Goal: Transaction & Acquisition: Purchase product/service

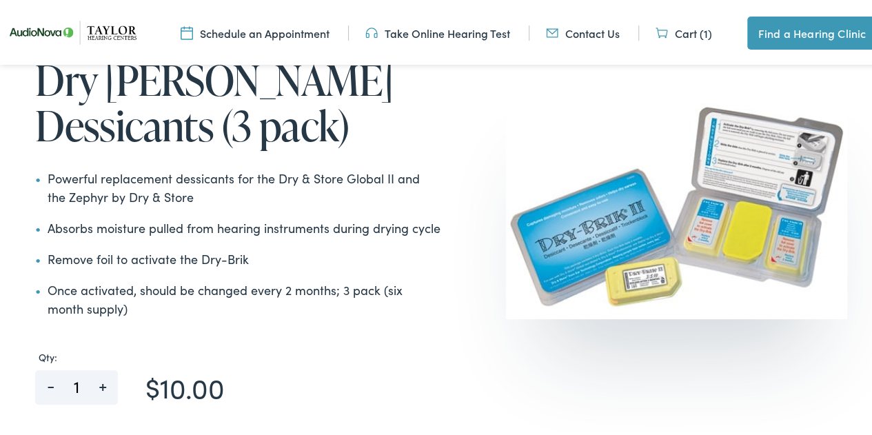
scroll to position [413, 0]
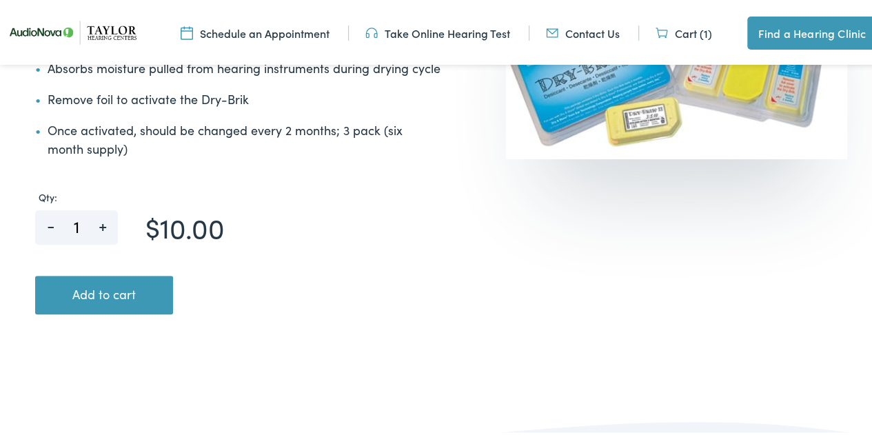
click at [127, 307] on button "Add to cart" at bounding box center [104, 292] width 138 height 39
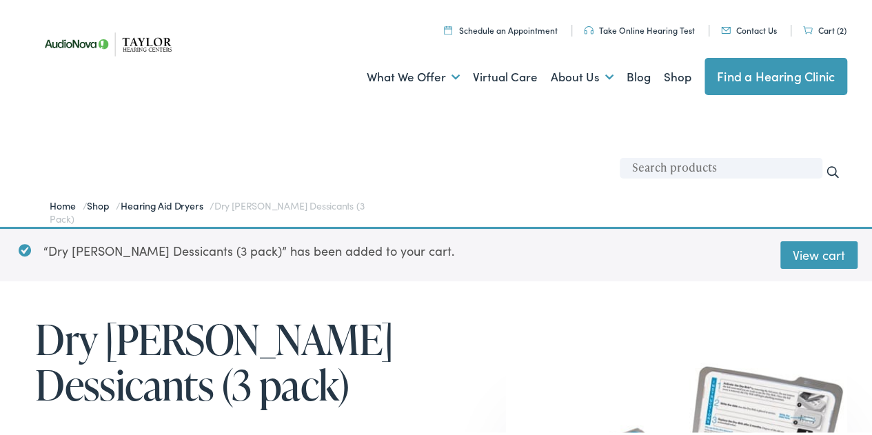
click at [823, 25] on link "Cart (2)" at bounding box center [824, 27] width 43 height 12
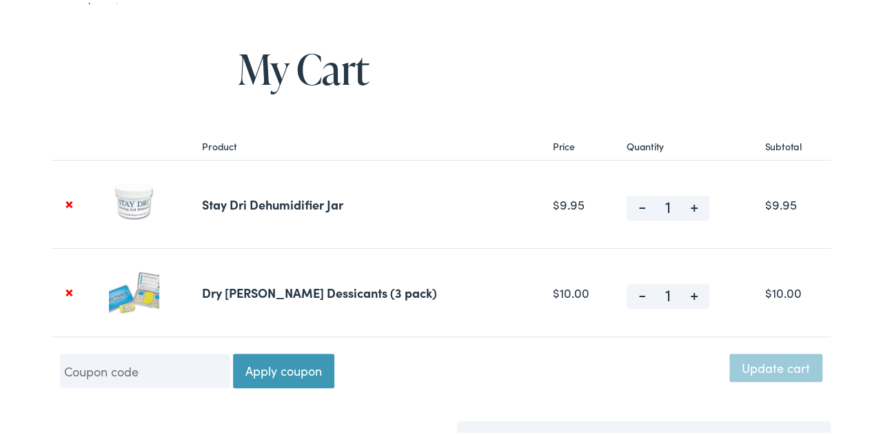
scroll to position [69, 0]
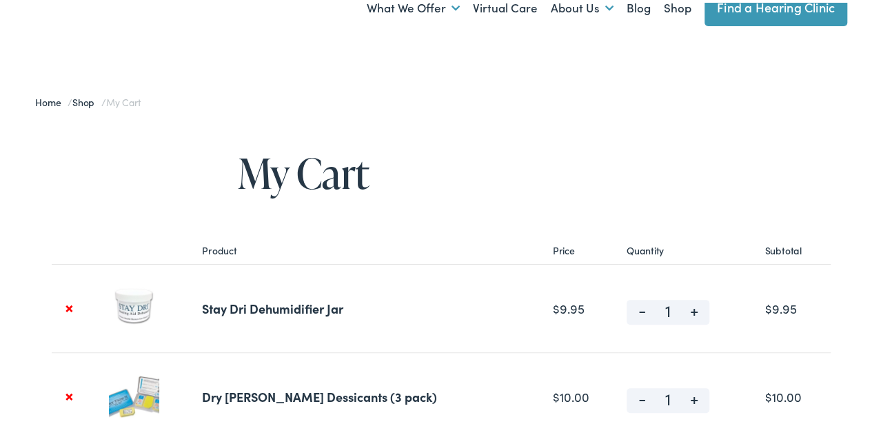
click at [626, 309] on span "-" at bounding box center [641, 305] width 31 height 17
type input "0"
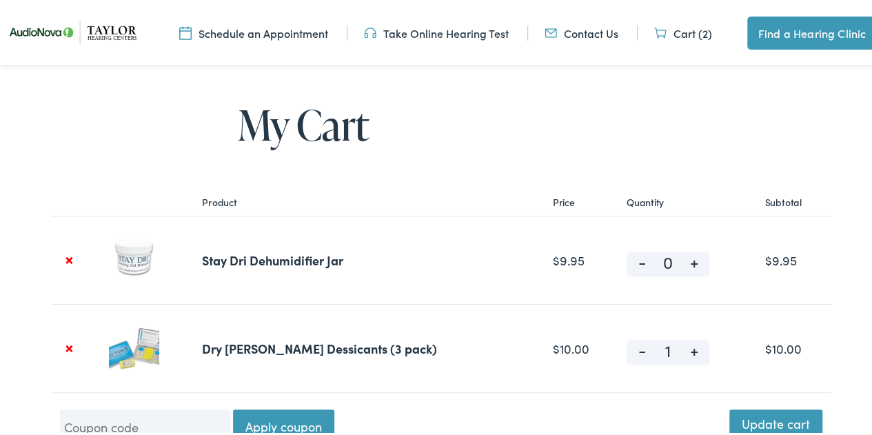
scroll to position [207, 0]
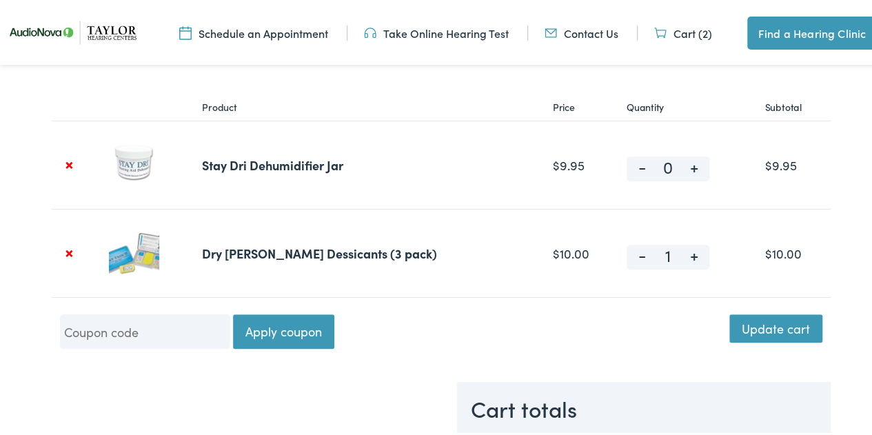
click at [678, 258] on span "+" at bounding box center [693, 250] width 31 height 17
type input "2"
click at [780, 325] on button "Update cart" at bounding box center [775, 325] width 93 height 28
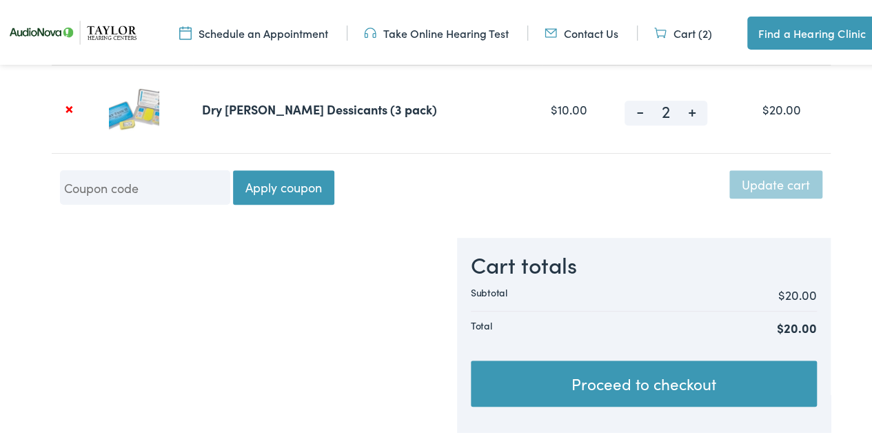
scroll to position [367, 0]
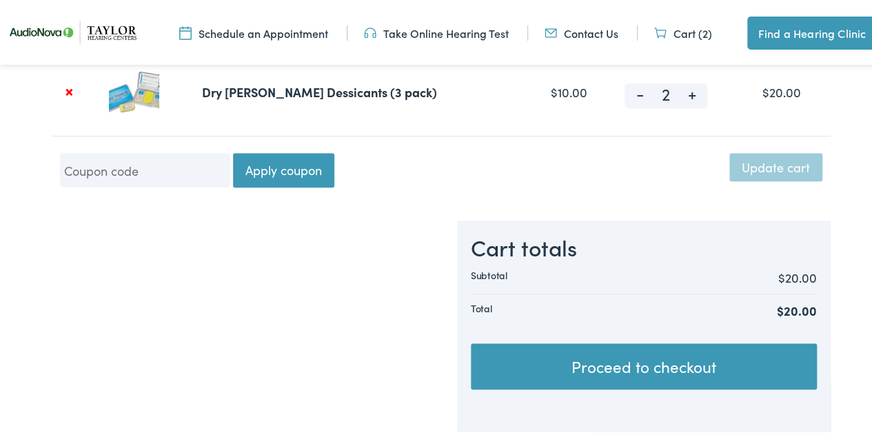
click at [653, 362] on link "Proceed to checkout" at bounding box center [644, 363] width 346 height 47
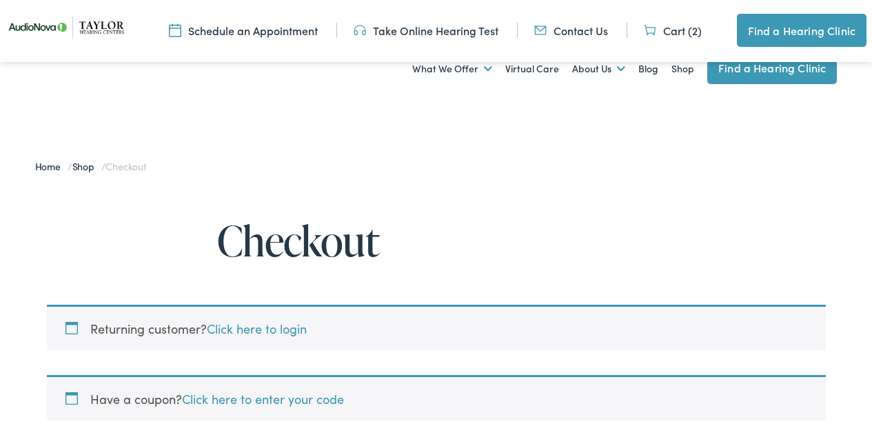
select select "TN"
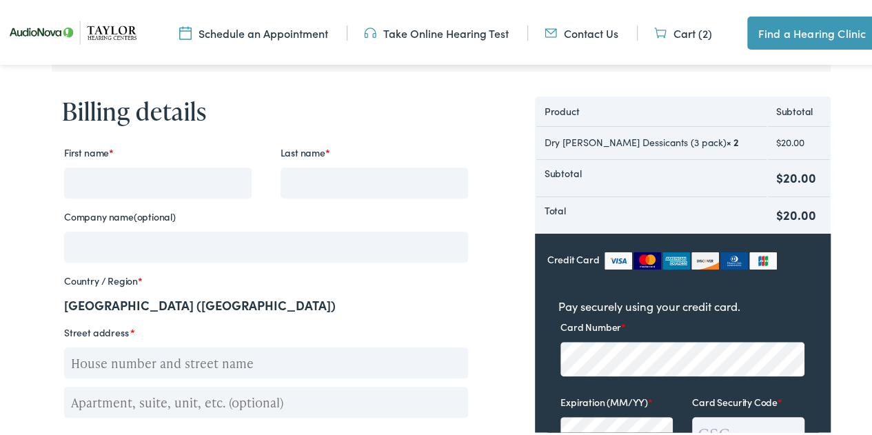
click at [183, 162] on p "First name *" at bounding box center [158, 168] width 192 height 60
click at [188, 180] on input "First name *" at bounding box center [157, 180] width 187 height 31
type input "Branden"
type input "Chapman"
type input "1732 North Sierra Bonita Ave."
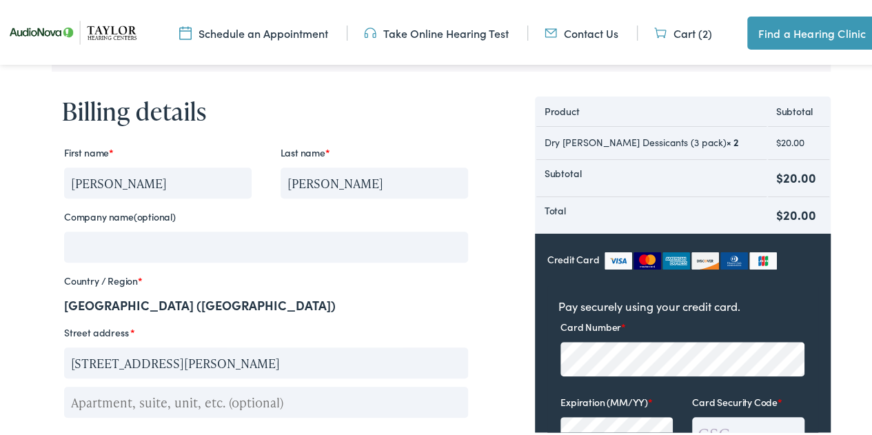
type input "Los Angeles"
select select "CA"
type input "90046"
type input "3105818737"
type input "branden@grammy.com"
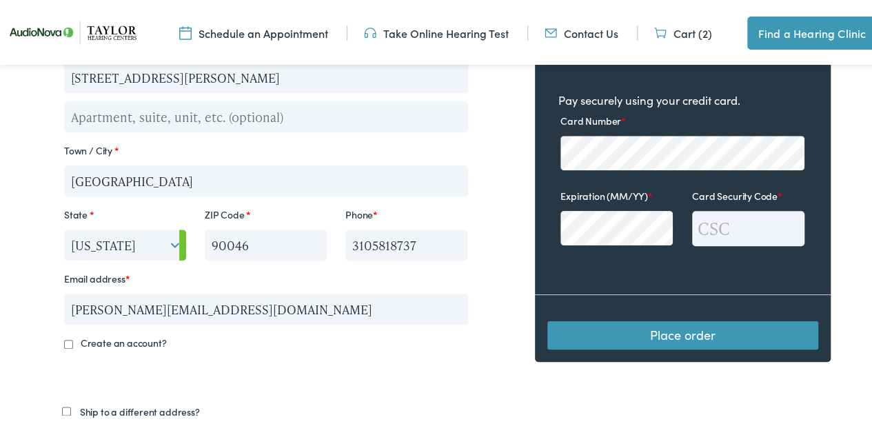
scroll to position [758, 0]
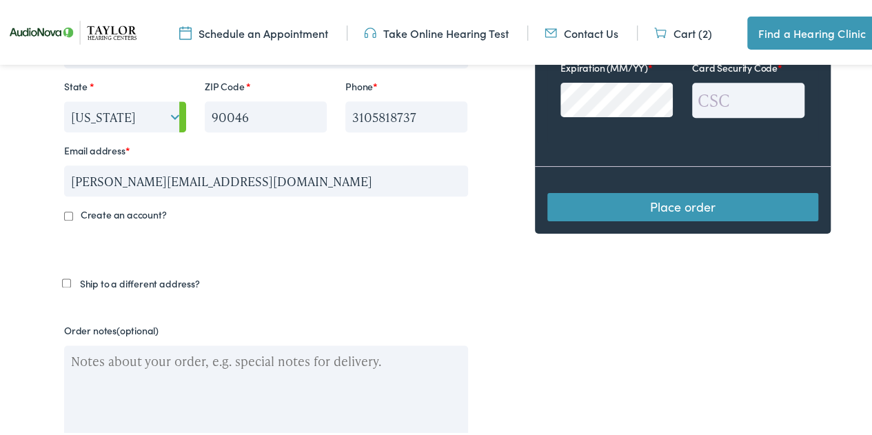
drag, startPoint x: 418, startPoint y: 112, endPoint x: 287, endPoint y: 112, distance: 131.6
type input "3106000068"
click at [365, 260] on div "Billing details First name * Branden Last name * Chapman Company name (optional…" at bounding box center [266, 65] width 429 height 771
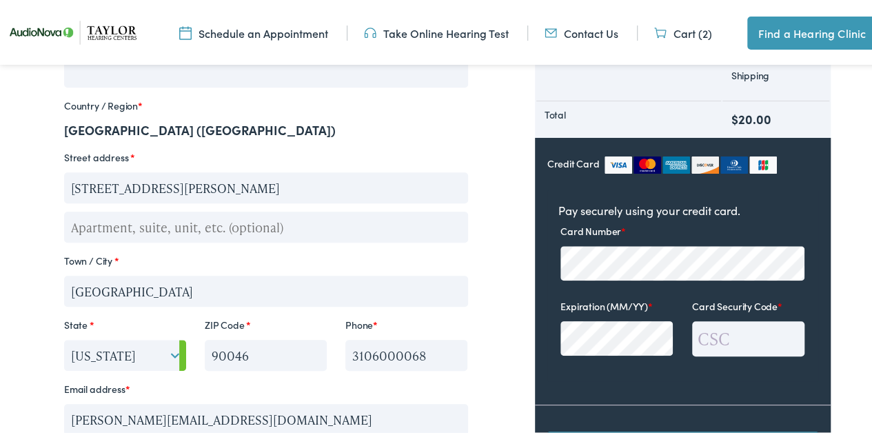
scroll to position [620, 0]
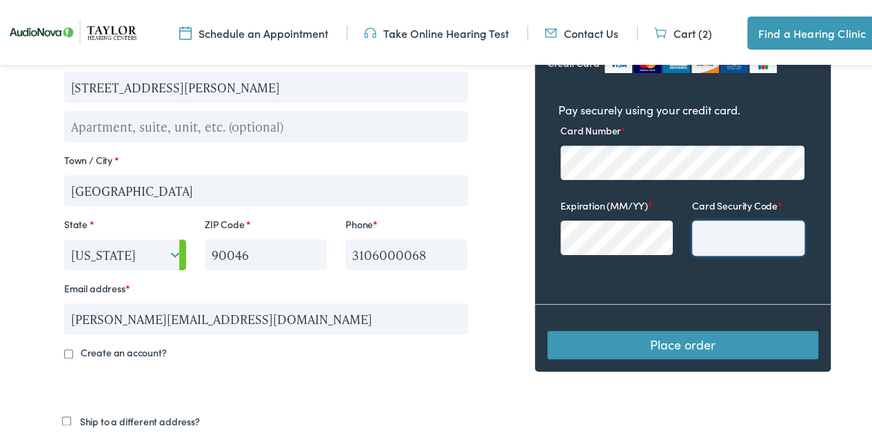
click at [746, 218] on input "Card Security Code *" at bounding box center [748, 235] width 112 height 35
type input "670"
click at [714, 328] on button "Place order" at bounding box center [682, 342] width 271 height 28
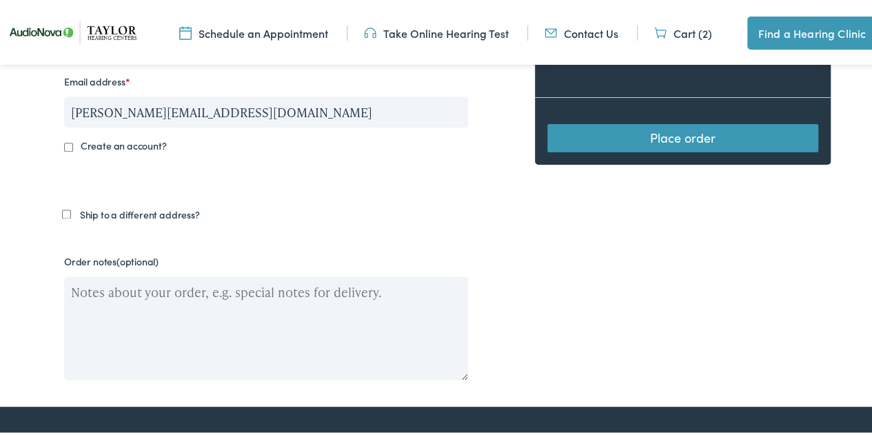
scroll to position [758, 0]
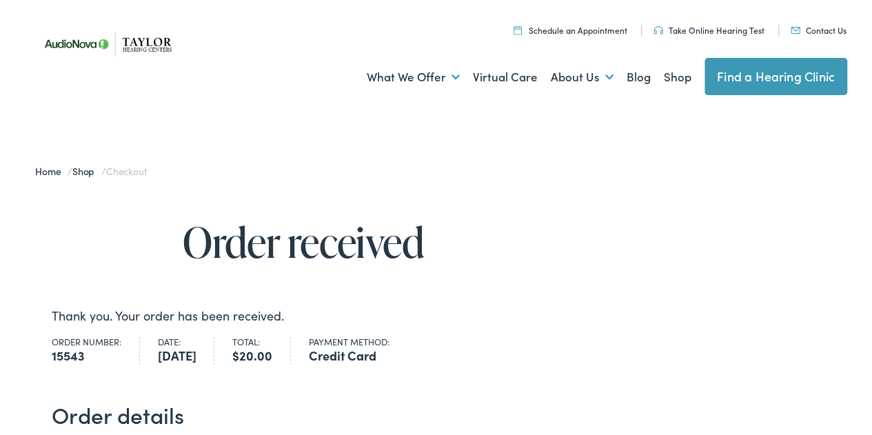
drag, startPoint x: 416, startPoint y: 266, endPoint x: 393, endPoint y: 312, distance: 51.5
drag, startPoint x: 393, startPoint y: 312, endPoint x: 305, endPoint y: 155, distance: 179.8
click at [305, 155] on div "Home / Shop / Checkout" at bounding box center [441, 169] width 882 height 28
